Goal: Task Accomplishment & Management: Use online tool/utility

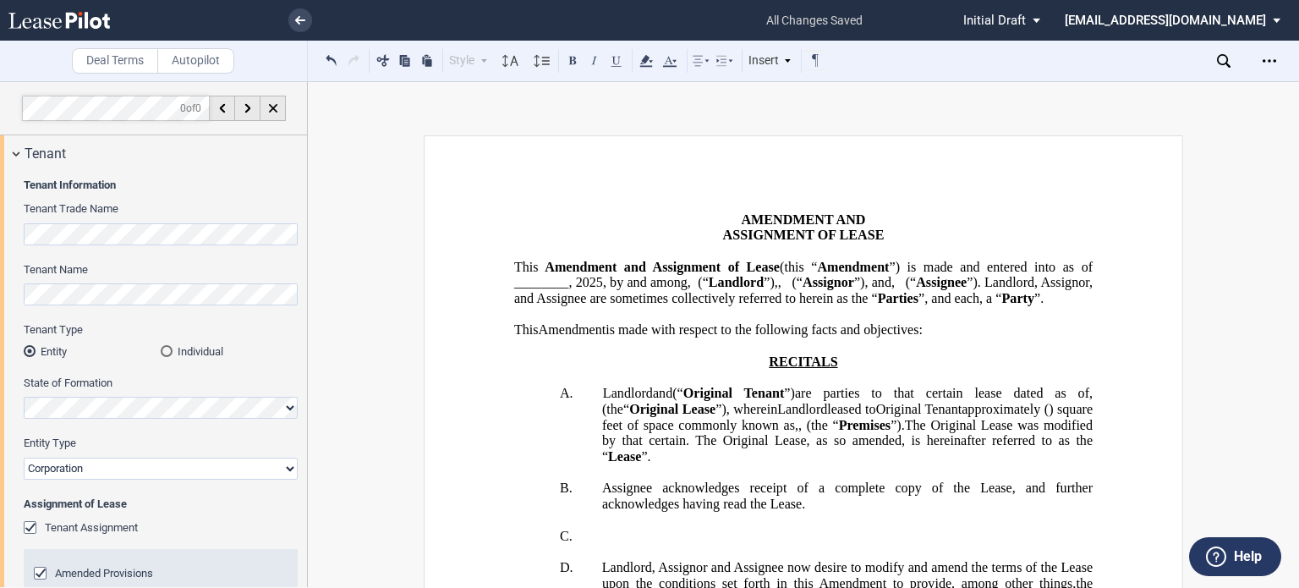
select select "limited liability company"
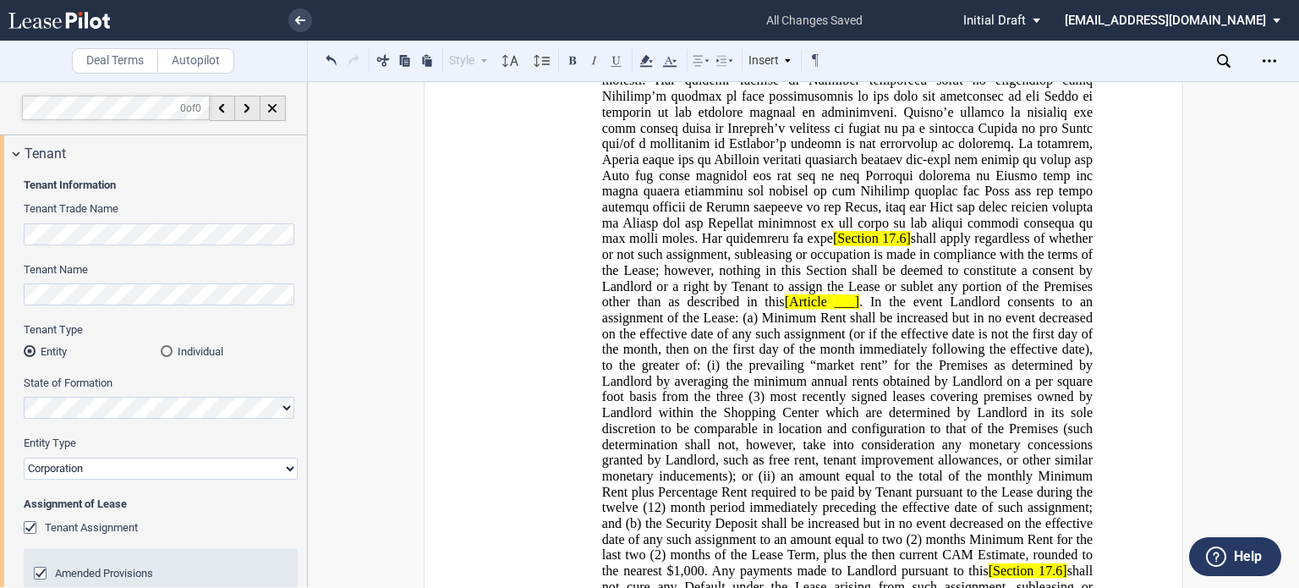
scroll to position [2334, 0]
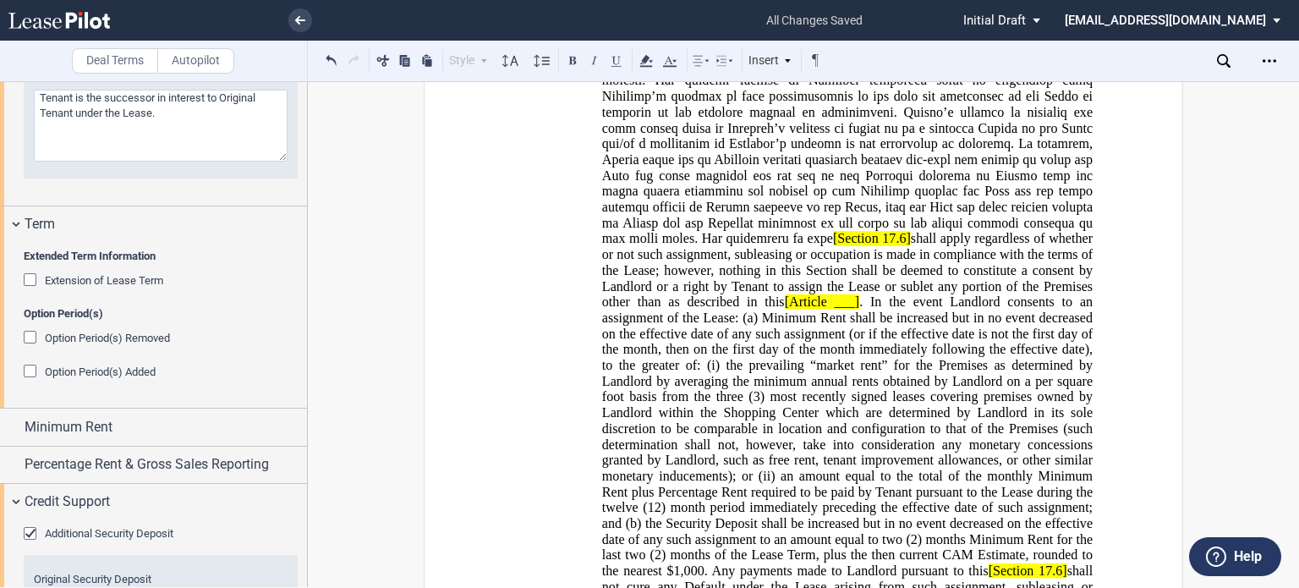
click at [930, 246] on span at bounding box center [849, 81] width 494 height 332
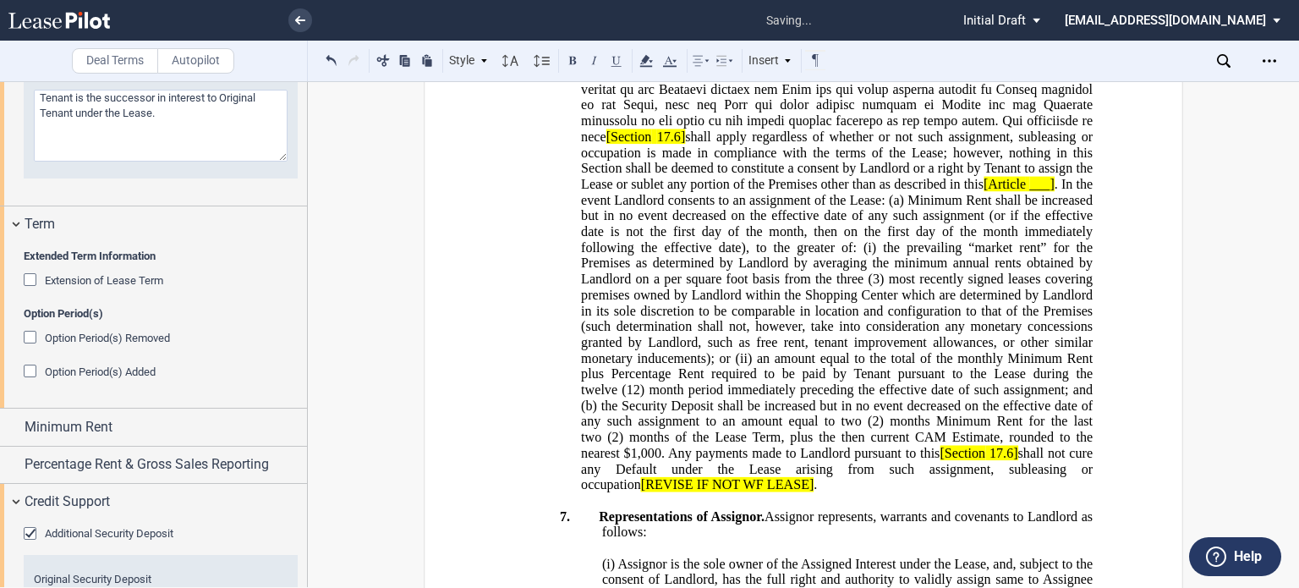
click at [600, 145] on span at bounding box center [838, 2] width 515 height 284
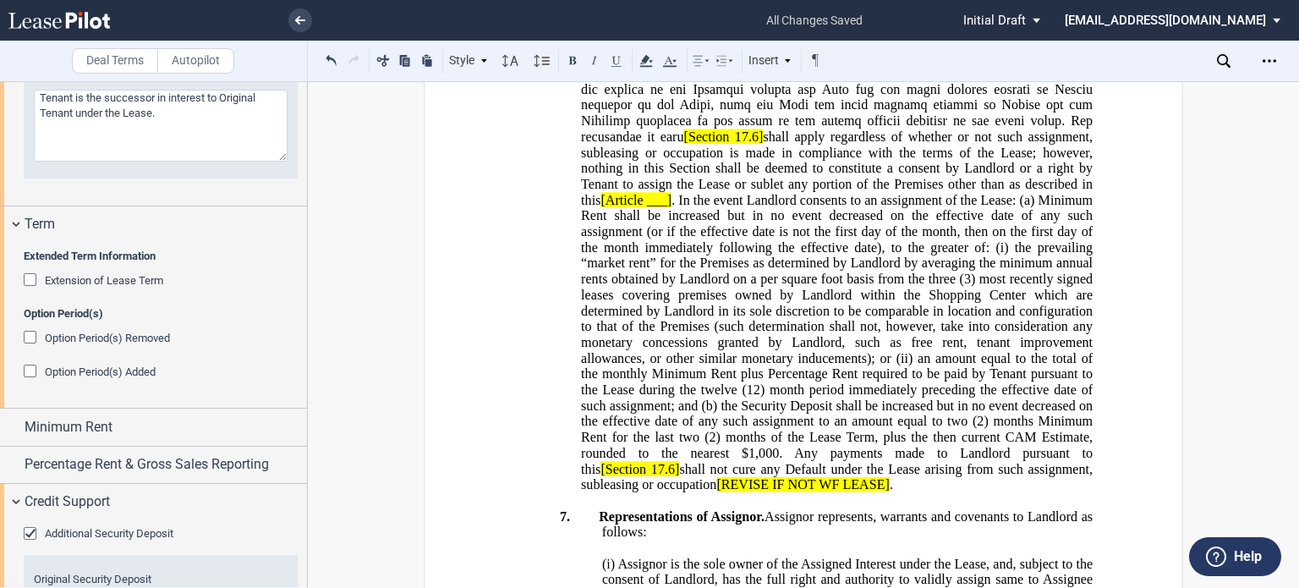
drag, startPoint x: 602, startPoint y: 288, endPoint x: 717, endPoint y: 287, distance: 115.0
click at [717, 145] on span at bounding box center [838, 2] width 515 height 284
click at [565, 58] on button at bounding box center [572, 60] width 20 height 20
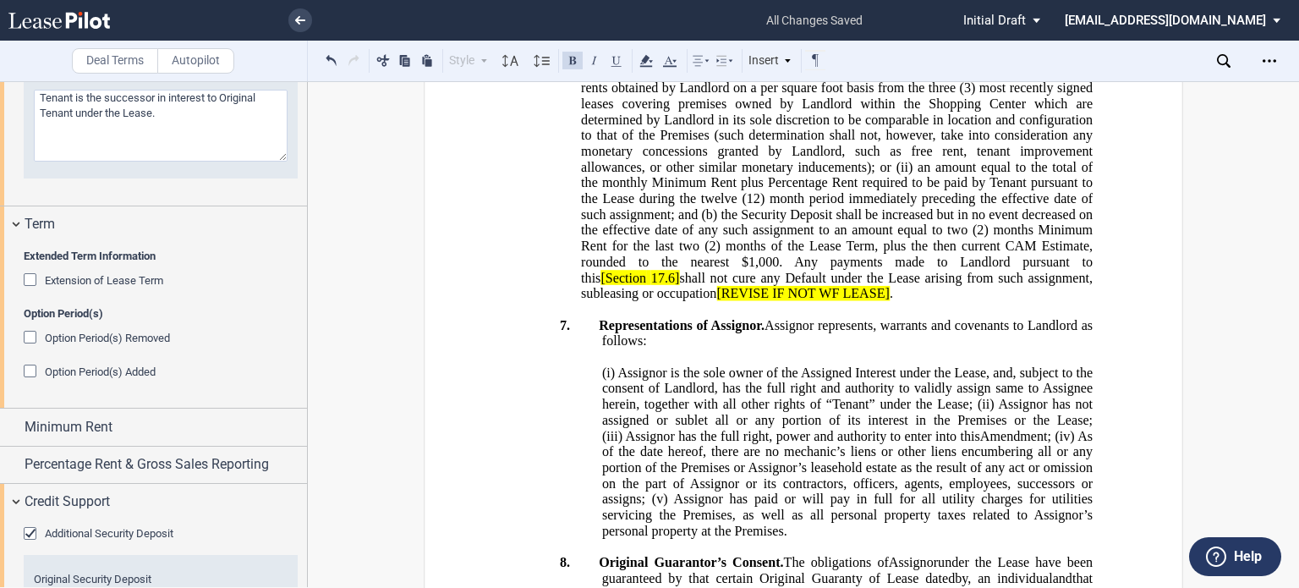
scroll to position [2400, 0]
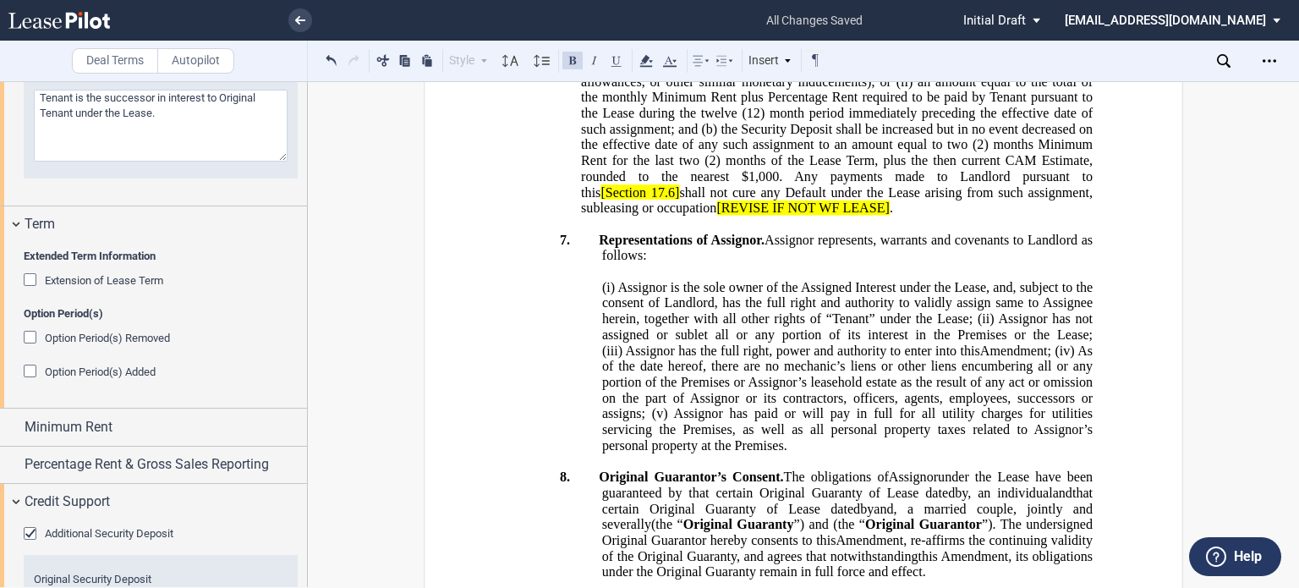
drag, startPoint x: 956, startPoint y: 293, endPoint x: 1063, endPoint y: 311, distance: 108.9
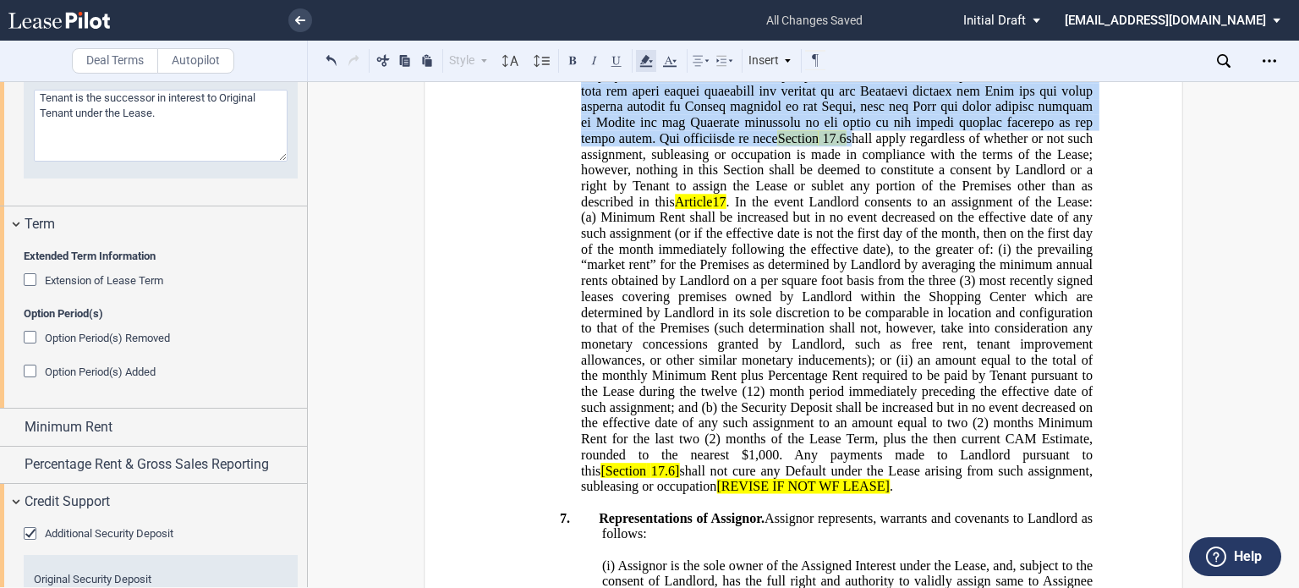
click at [645, 59] on use at bounding box center [645, 61] width 13 height 12
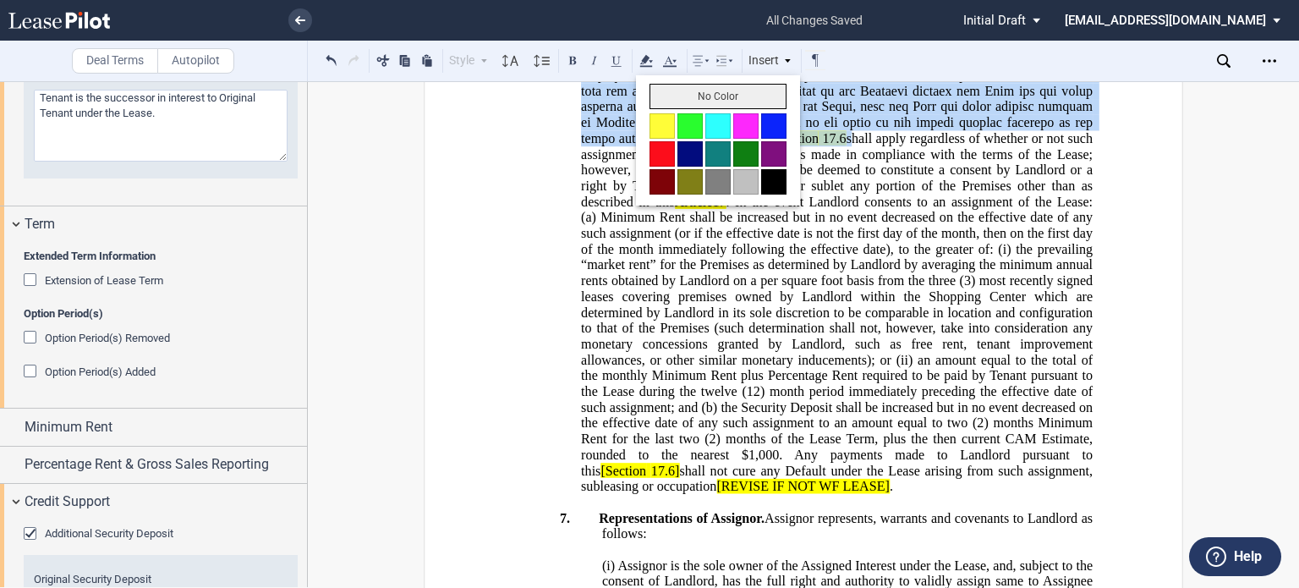
click at [670, 101] on button "No Color" at bounding box center [718, 96] width 137 height 25
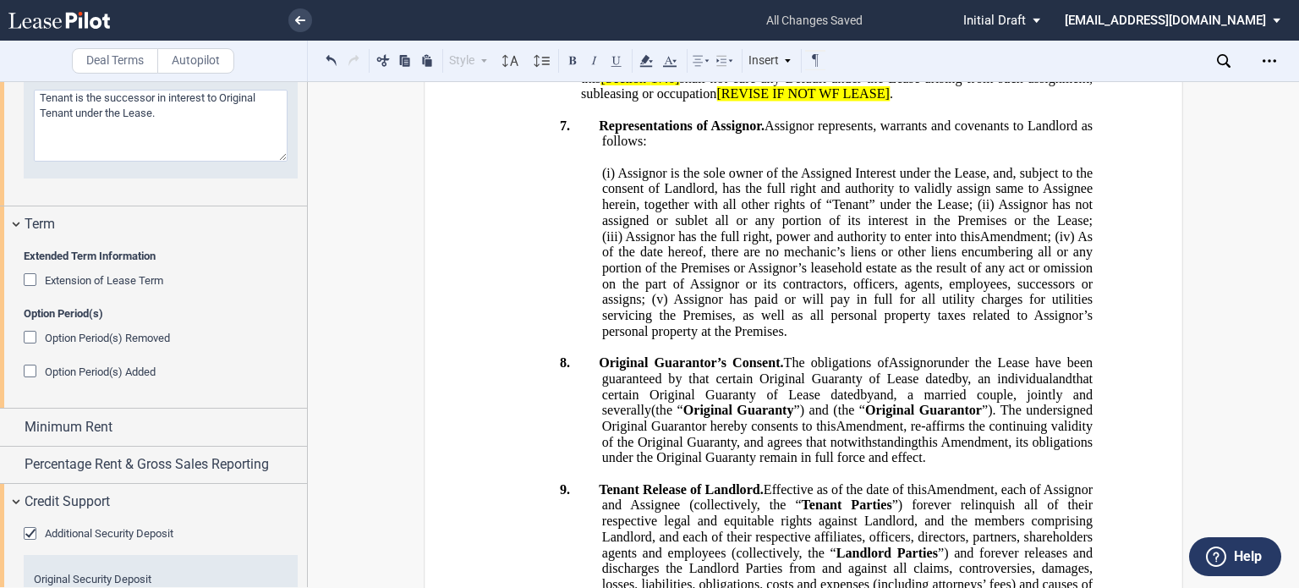
scroll to position [2528, 0]
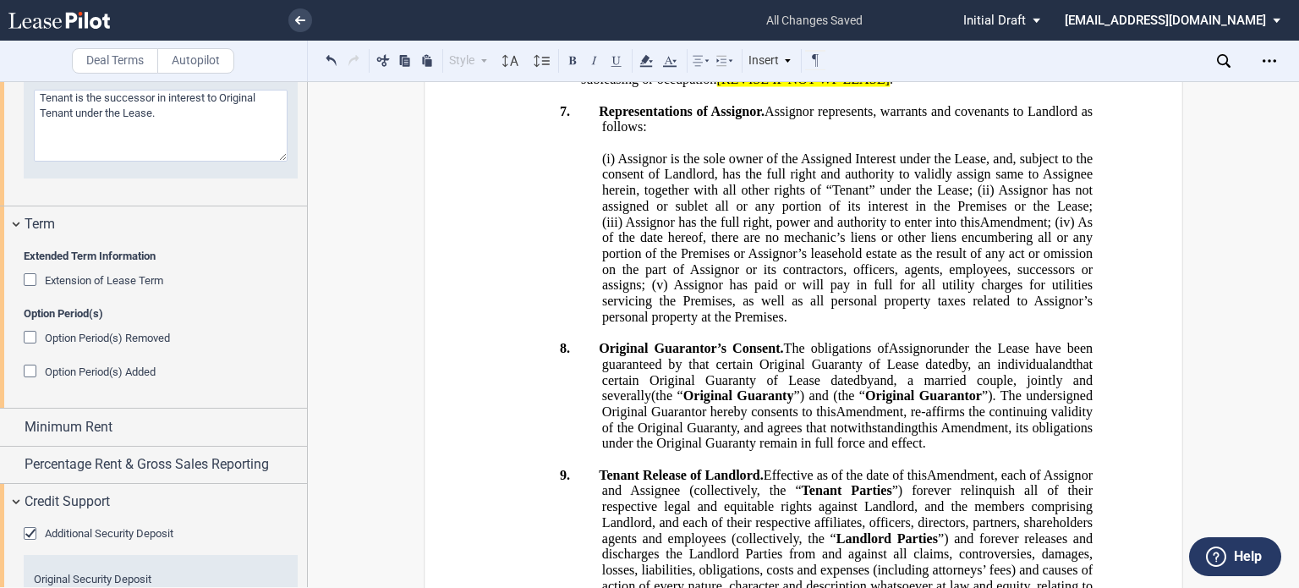
drag, startPoint x: 579, startPoint y: 256, endPoint x: 669, endPoint y: 255, distance: 89.7
click at [650, 62] on icon at bounding box center [646, 61] width 20 height 20
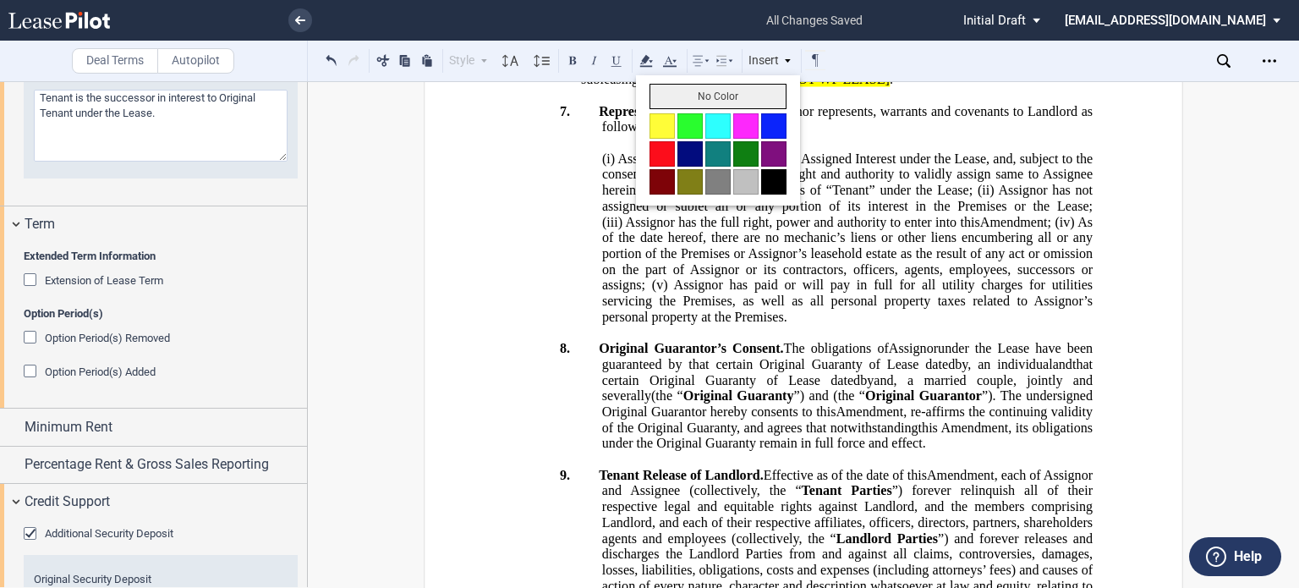
click at [653, 94] on button "No Color" at bounding box center [718, 96] width 137 height 25
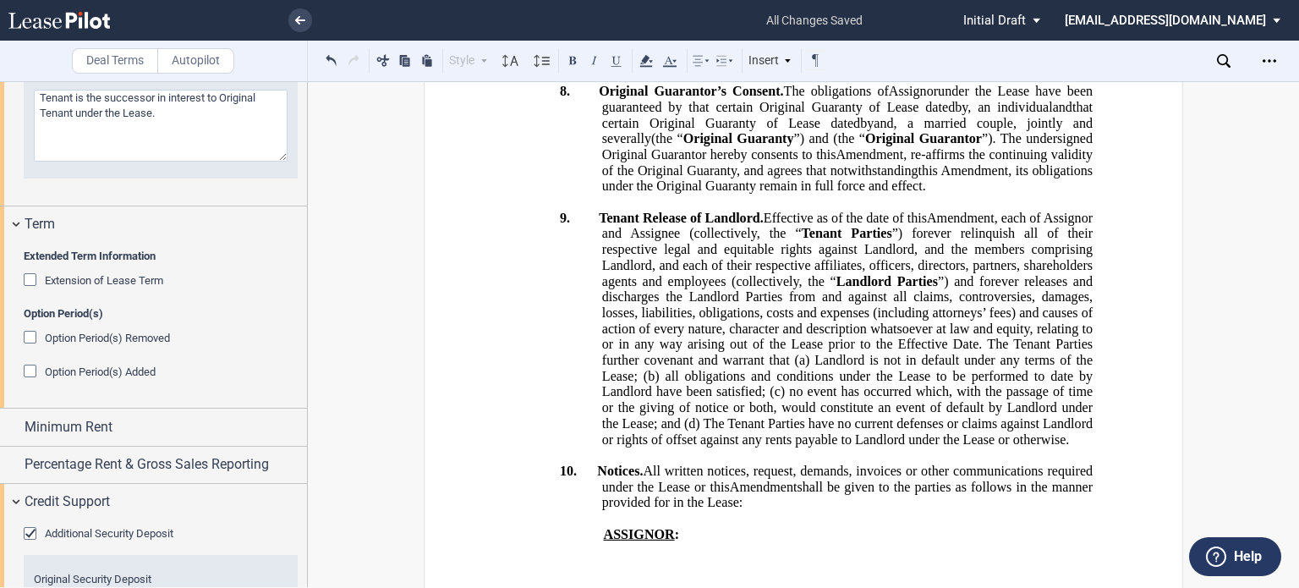
scroll to position [2885, 0]
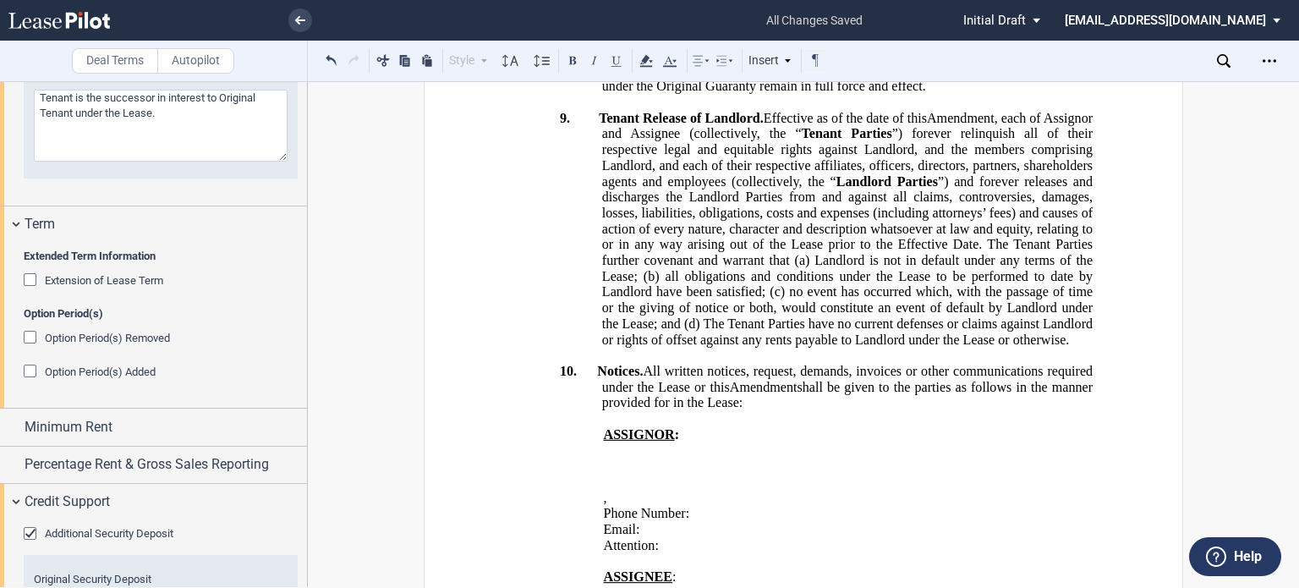
click at [332, 58] on button at bounding box center [331, 60] width 20 height 20
drag, startPoint x: 579, startPoint y: 228, endPoint x: 743, endPoint y: 233, distance: 165.0
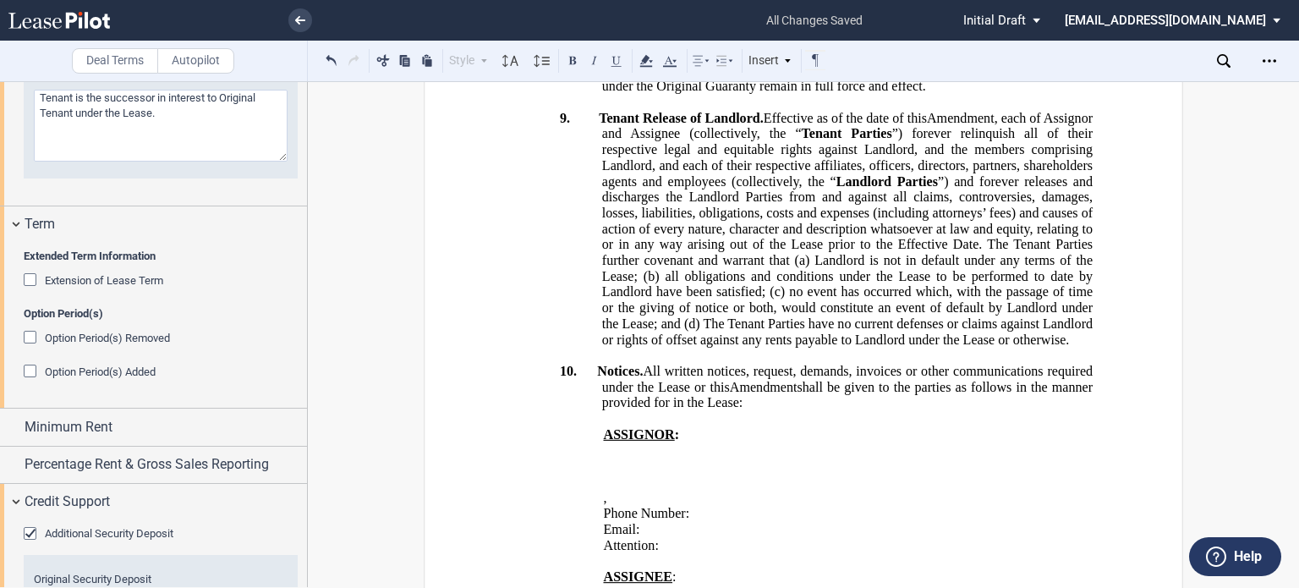
drag, startPoint x: 877, startPoint y: 196, endPoint x: 1029, endPoint y: 185, distance: 152.6
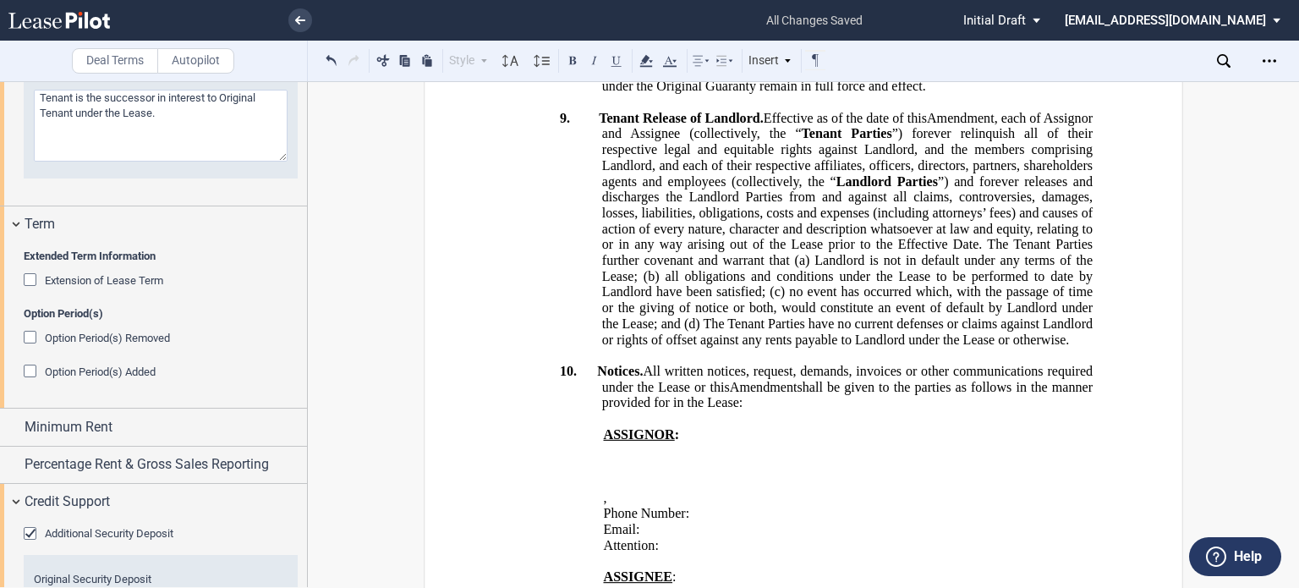
drag, startPoint x: 887, startPoint y: 196, endPoint x: 996, endPoint y: 186, distance: 108.7
drag, startPoint x: 885, startPoint y: 199, endPoint x: 976, endPoint y: 187, distance: 92.1
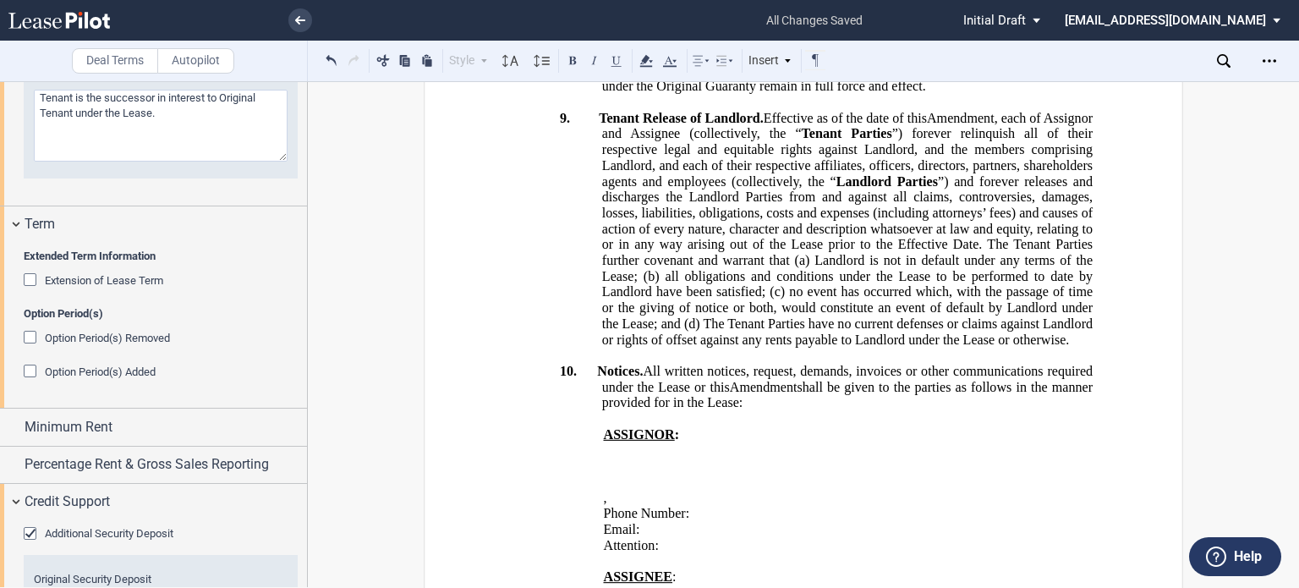
click at [649, 58] on use at bounding box center [645, 61] width 13 height 12
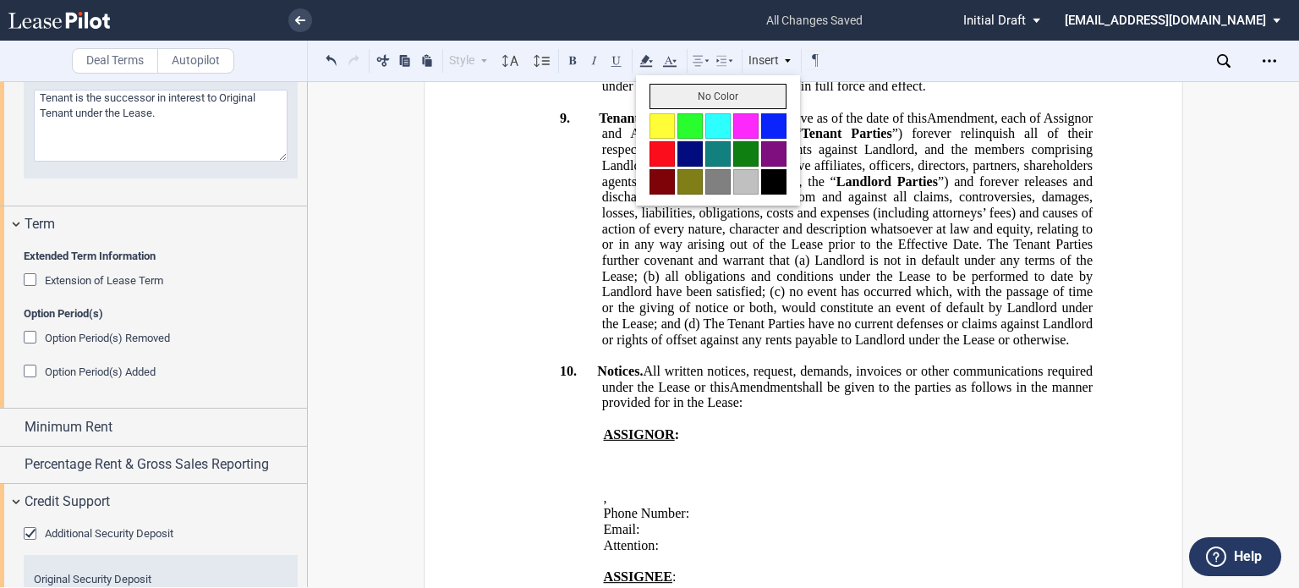
click at [663, 87] on button "No Color" at bounding box center [718, 96] width 137 height 25
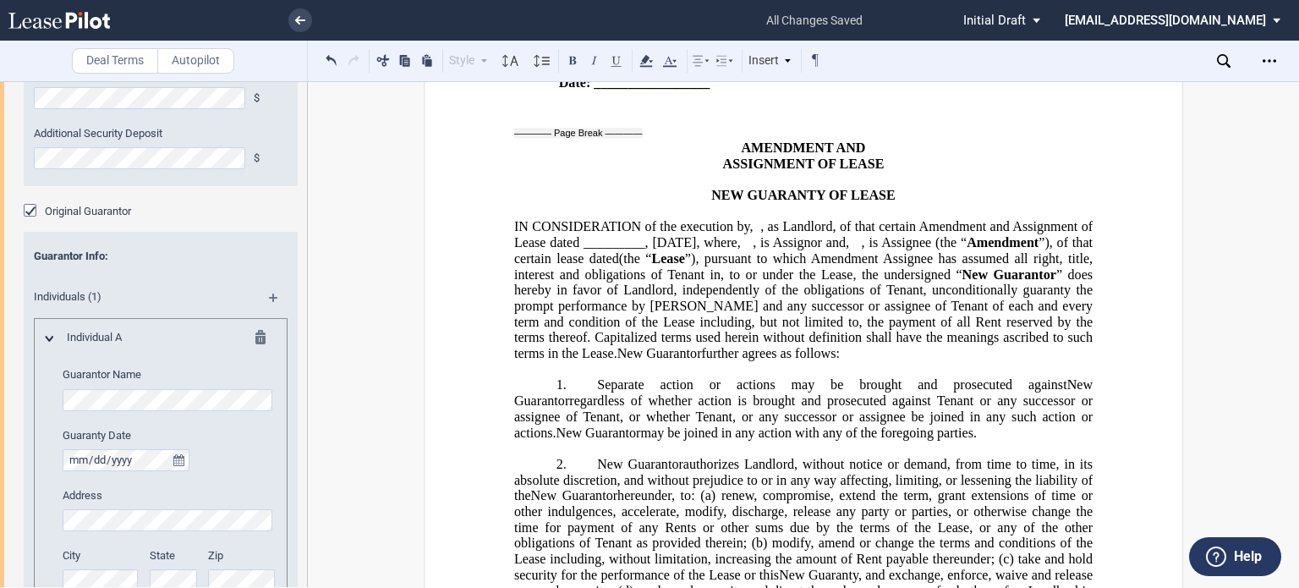
scroll to position [2848, 0]
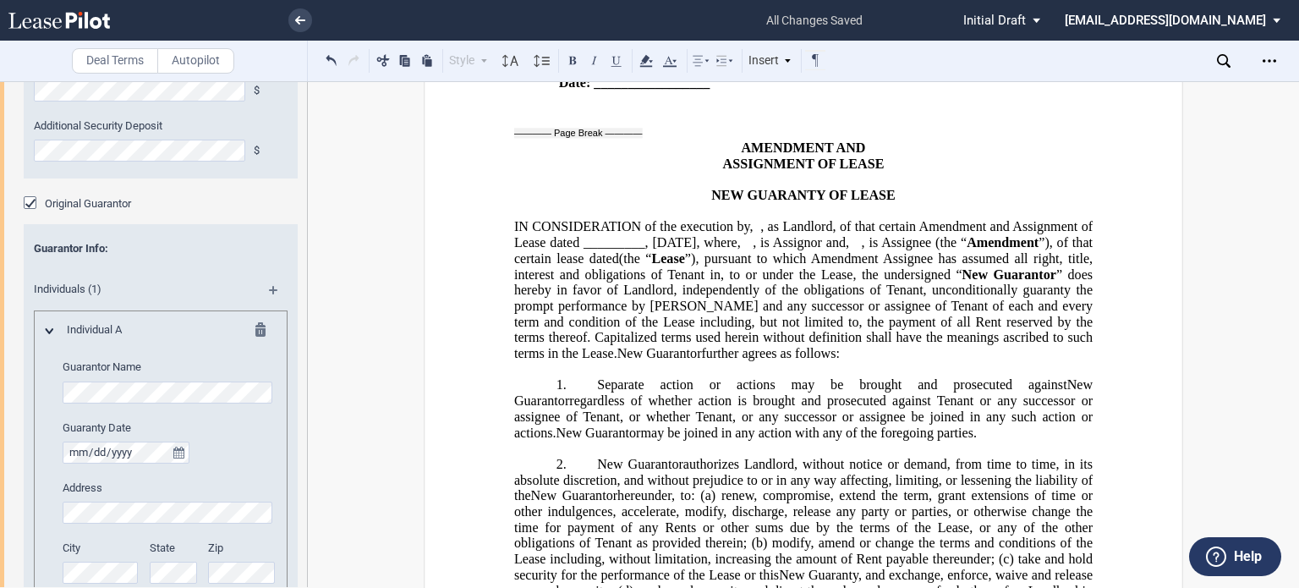
click at [258, 331] on md-icon at bounding box center [265, 332] width 20 height 20
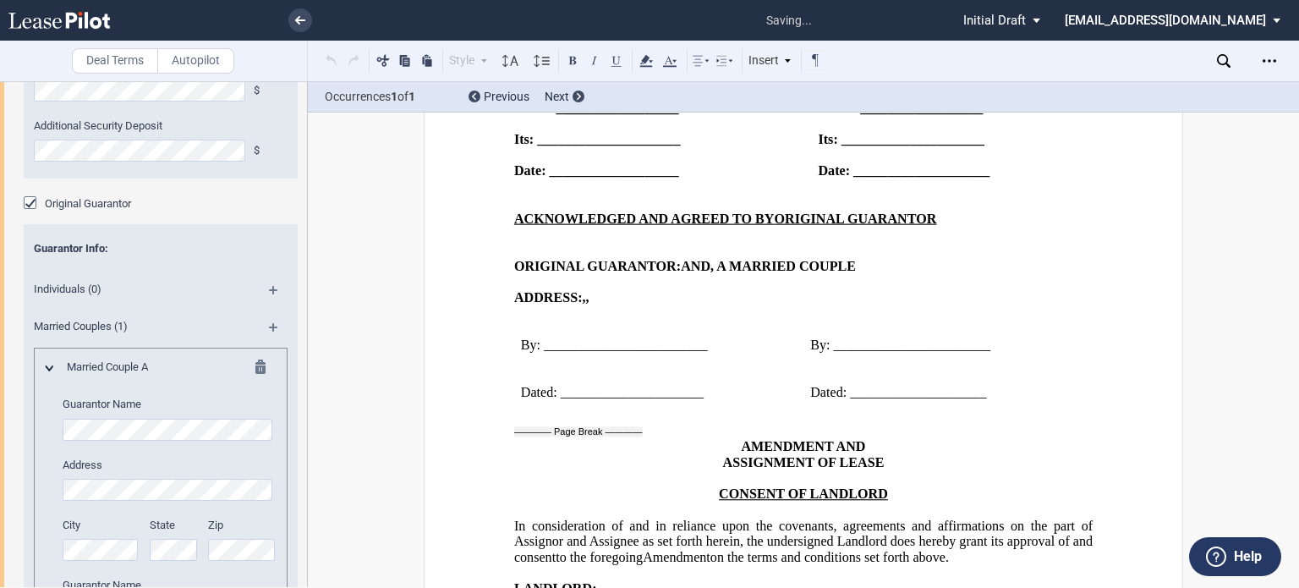
scroll to position [3147, 0]
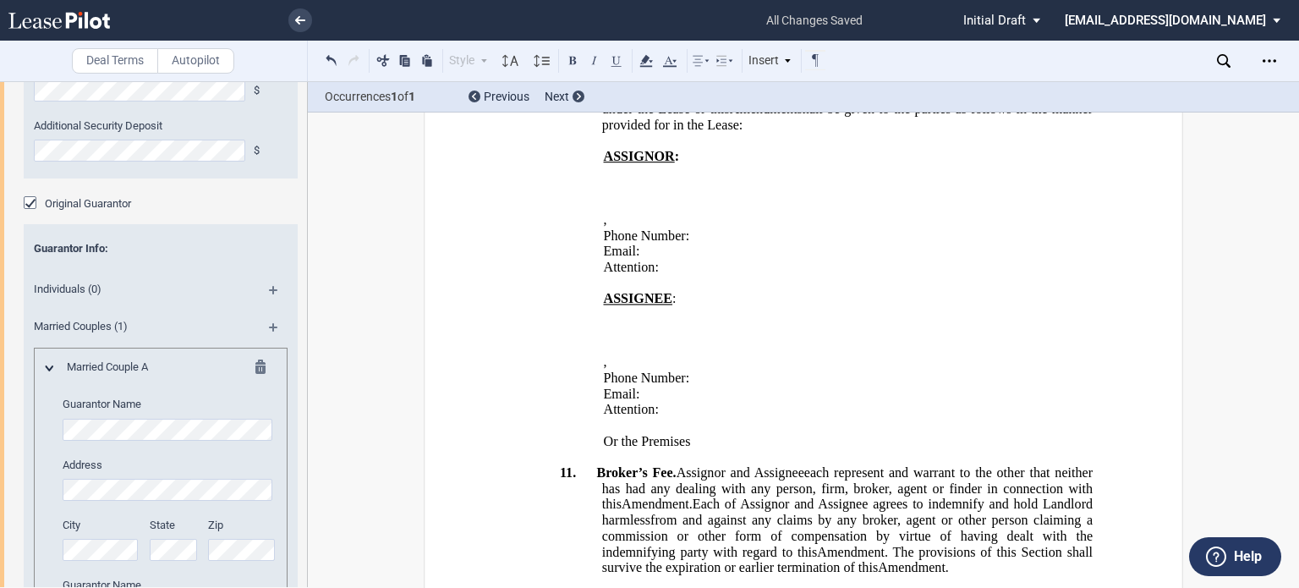
drag, startPoint x: 1289, startPoint y: 246, endPoint x: 1289, endPoint y: 258, distance: 11.8
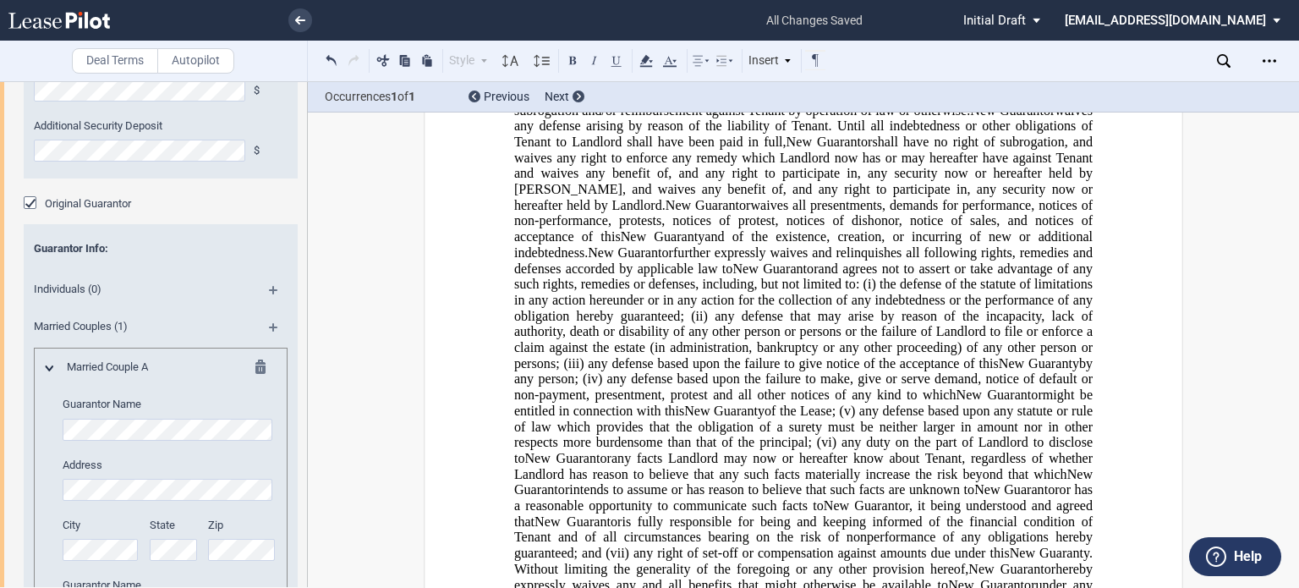
scroll to position [6584, 0]
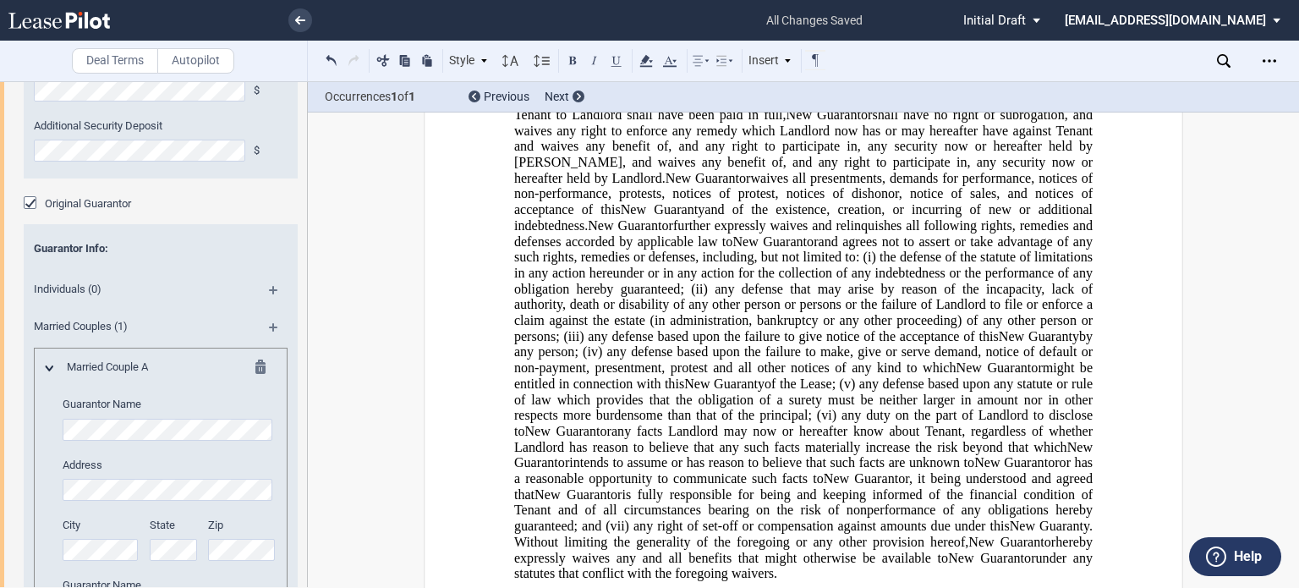
drag, startPoint x: 509, startPoint y: 375, endPoint x: 592, endPoint y: 370, distance: 83.0
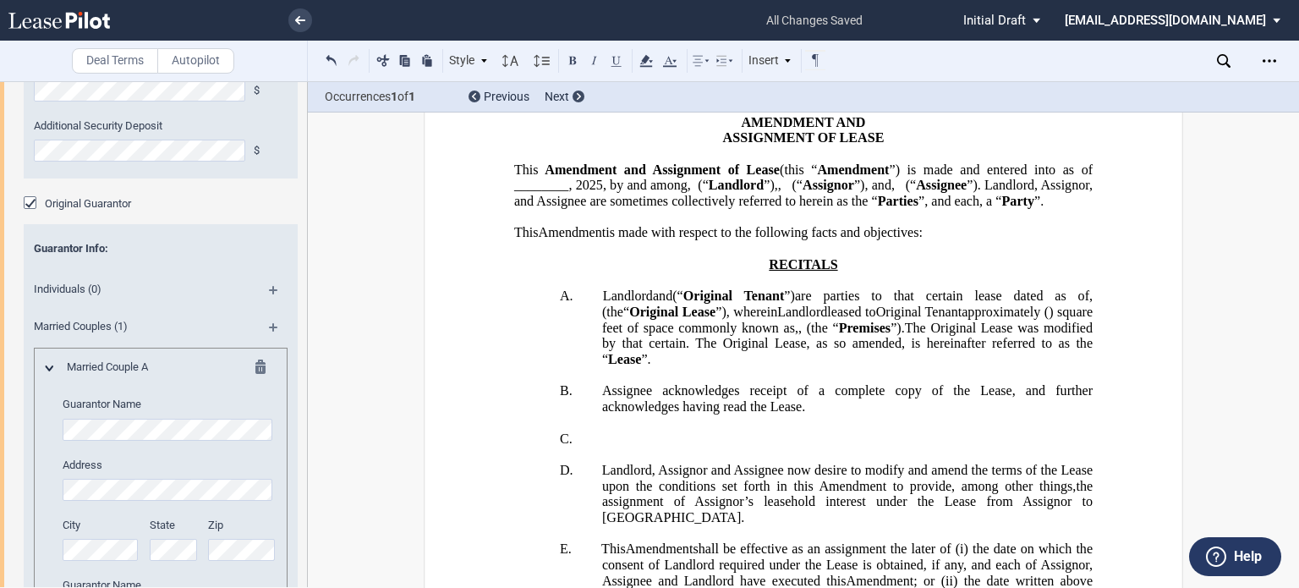
scroll to position [70, 0]
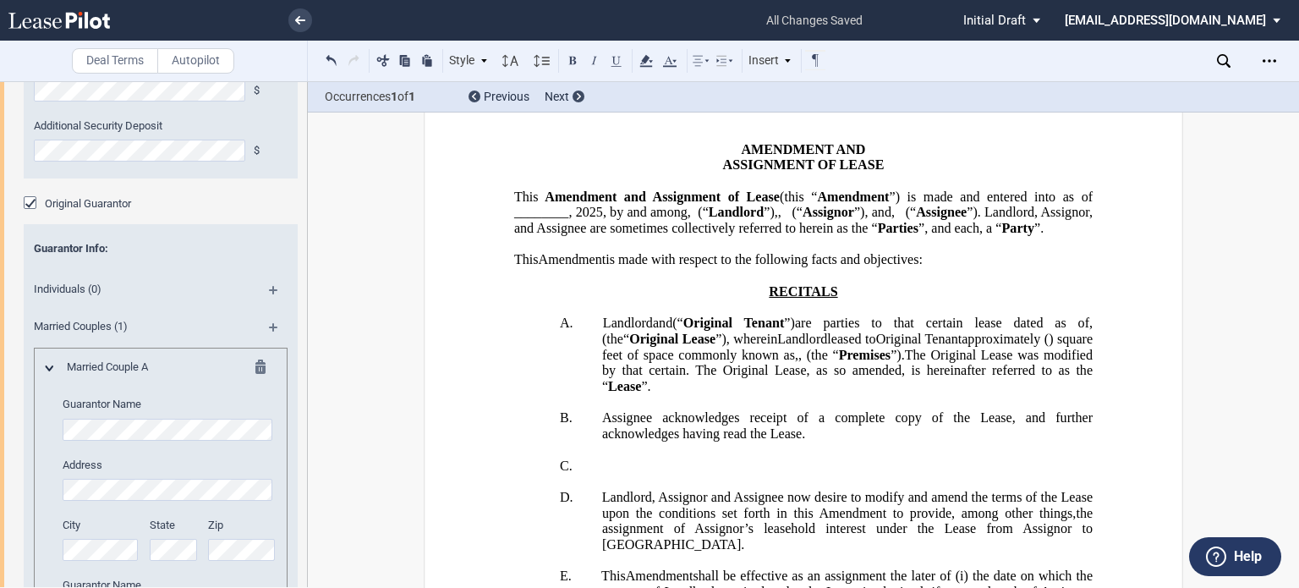
click at [623, 219] on span "”) is made and entered into as of ________," at bounding box center [805, 204] width 582 height 30
click at [335, 61] on button at bounding box center [331, 60] width 20 height 20
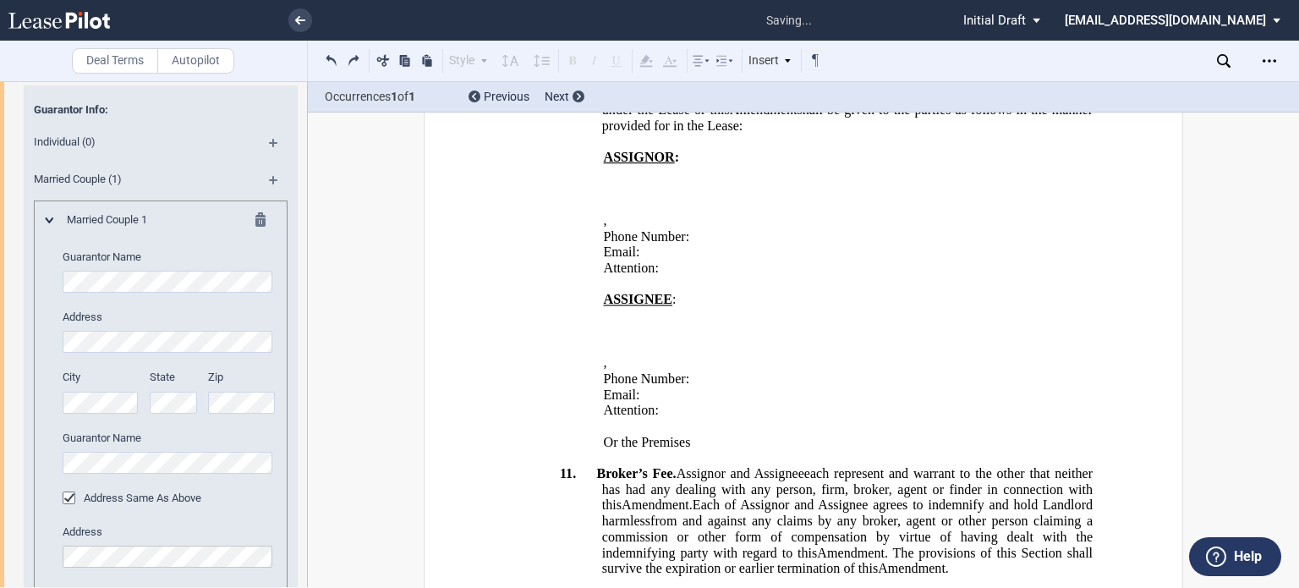
scroll to position [3763, 0]
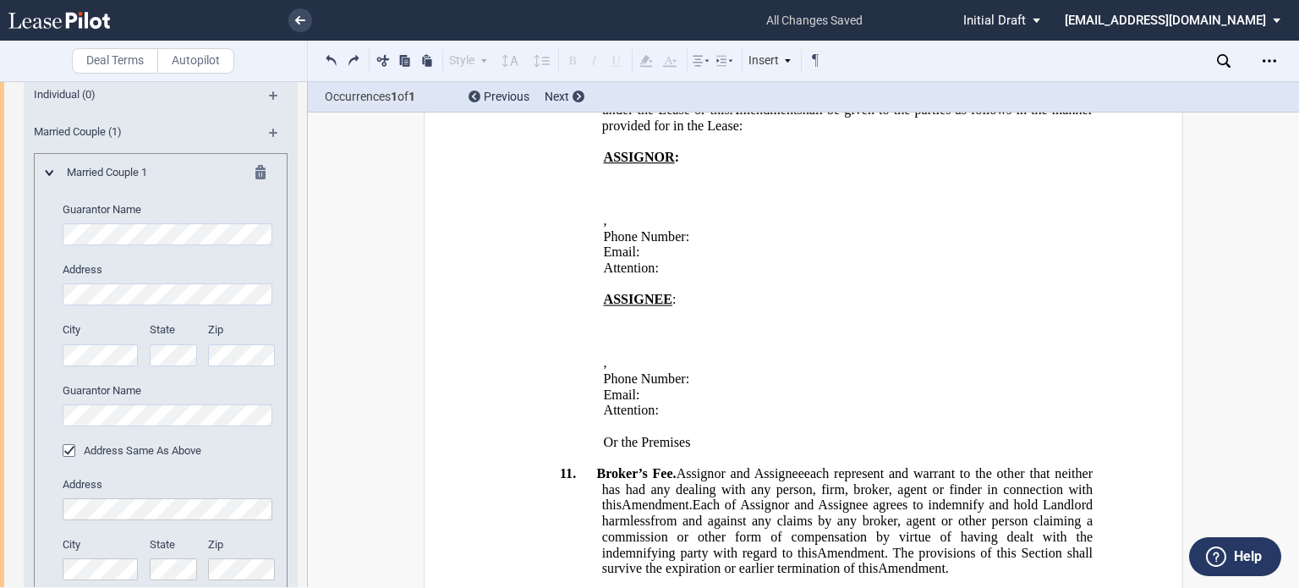
drag, startPoint x: 307, startPoint y: 517, endPoint x: 298, endPoint y: 534, distance: 19.3
click at [298, 534] on div at bounding box center [154, 334] width 308 height 506
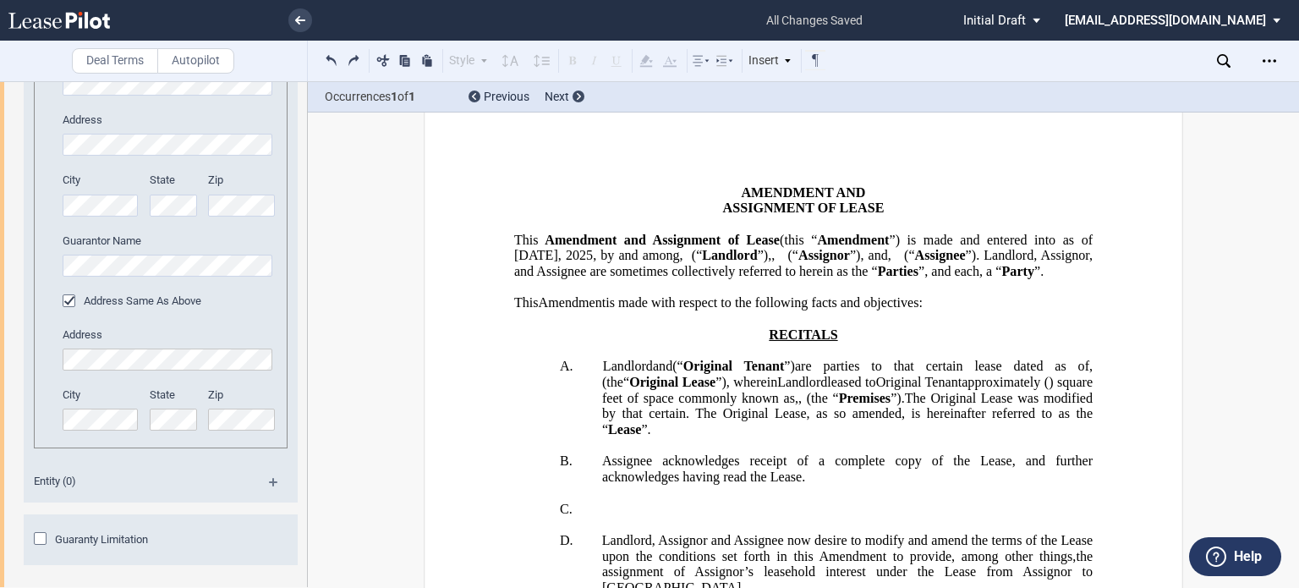
scroll to position [0, 0]
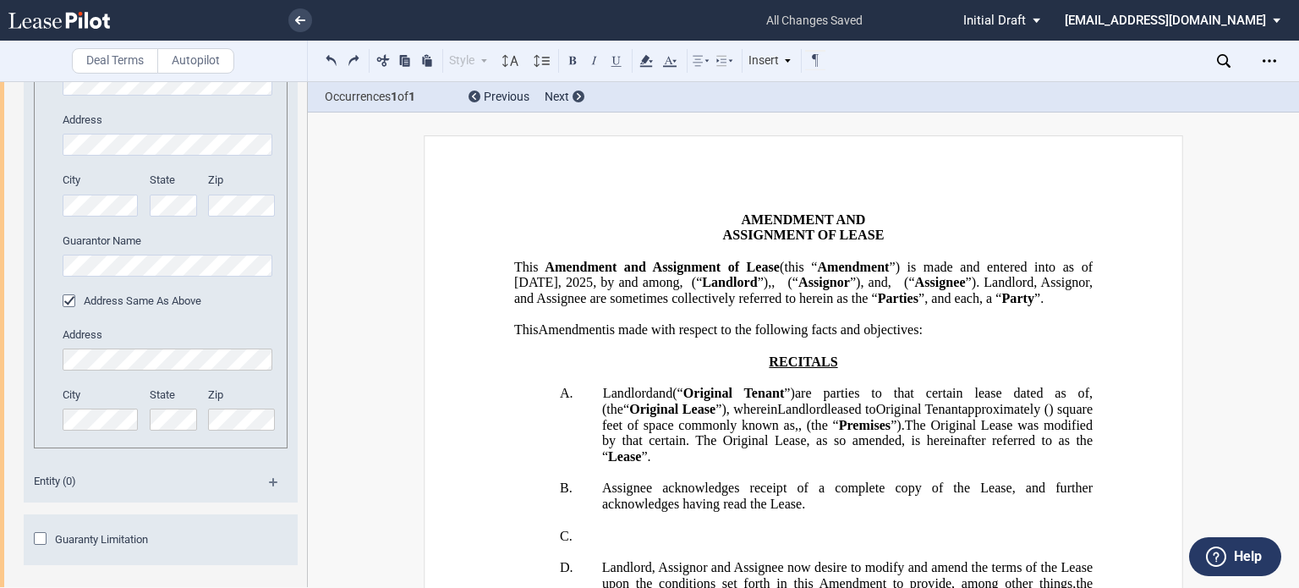
click at [793, 290] on span "“ Assignor ”), and ﻿ ﻿ ," at bounding box center [842, 282] width 99 height 15
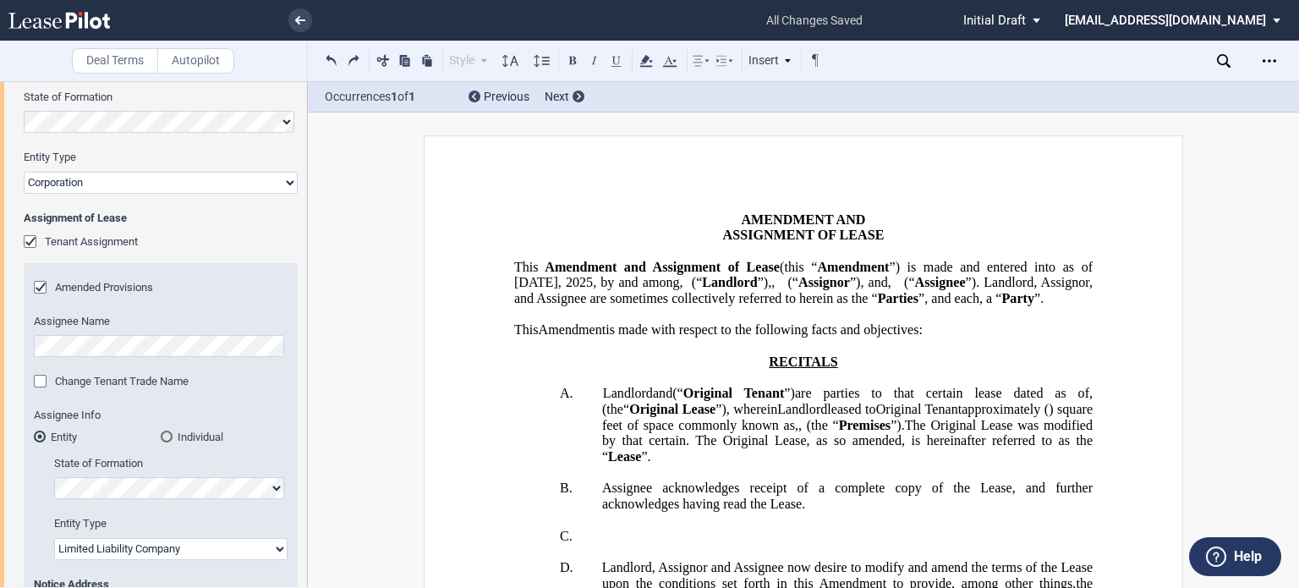
scroll to position [453, 0]
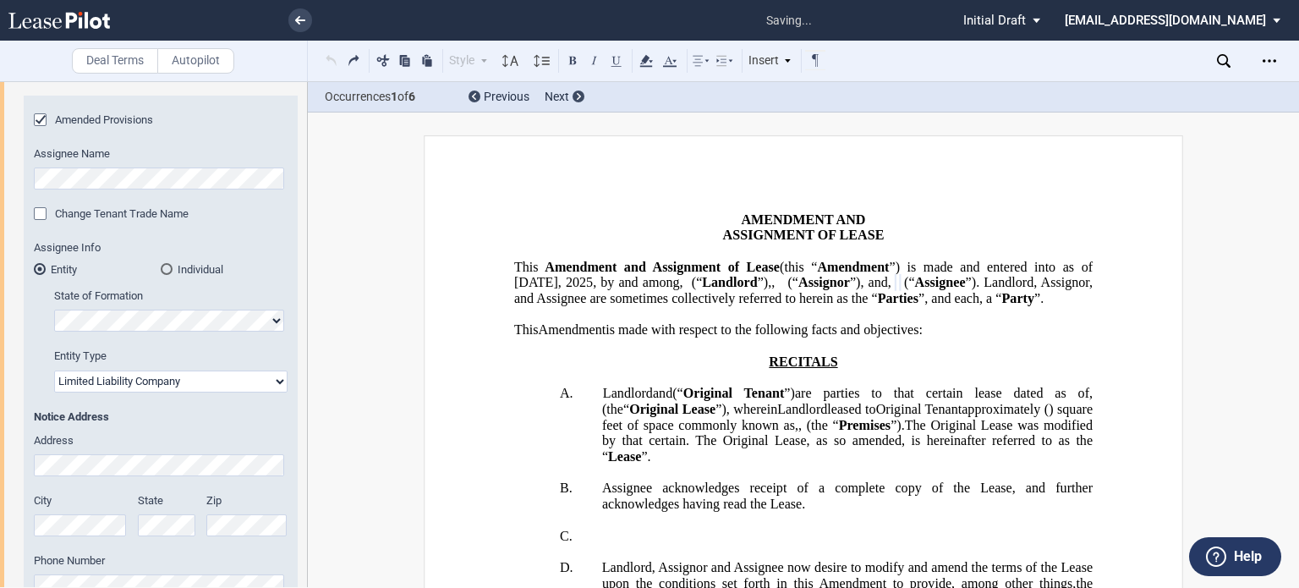
click at [1281, 131] on div "Deal Terms Autopilot Style Normal 8pt 9pt 10pt 10.5pt 11pt 12pt 14pt 16pt Norma…" at bounding box center [649, 334] width 1299 height 507
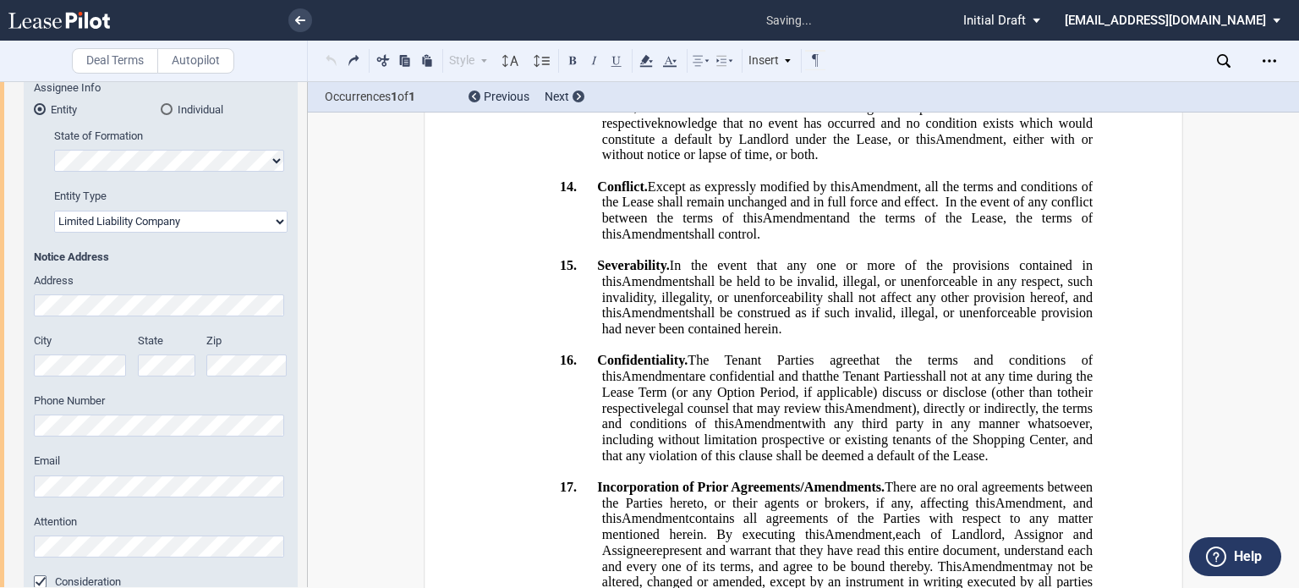
scroll to position [0, 0]
click at [72, 353] on div "City" at bounding box center [81, 354] width 94 height 43
drag, startPoint x: 302, startPoint y: 194, endPoint x: 297, endPoint y: 130, distance: 63.6
click at [297, 130] on div "Tenant Information Tenant Trade Name Tenant Name Tenant Type Entity Individual …" at bounding box center [153, 334] width 307 height 1553
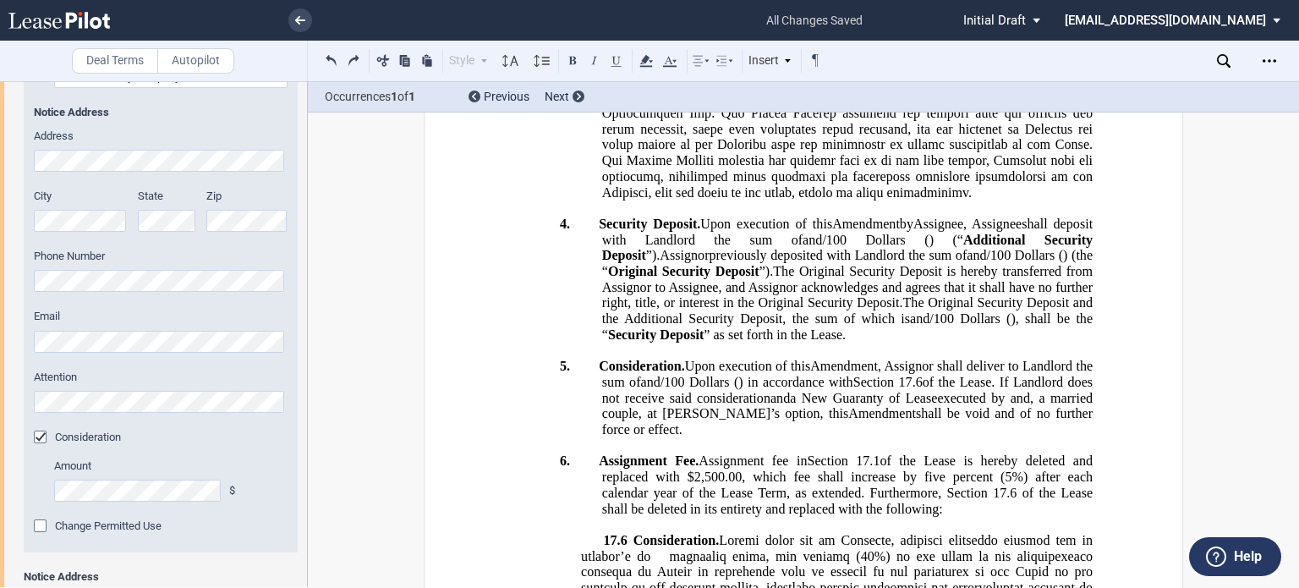
scroll to position [1897, 0]
